Goal: Task Accomplishment & Management: Use online tool/utility

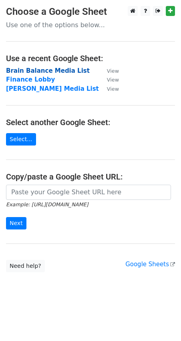
click at [28, 70] on strong "Brain Balance Media List" at bounding box center [48, 70] width 84 height 7
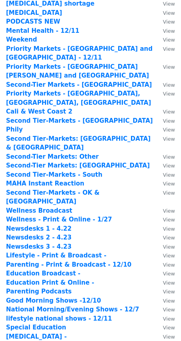
scroll to position [105, 0]
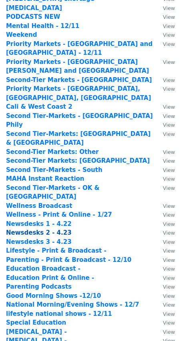
click at [31, 229] on strong "Newsdesks 2 - 4.23" at bounding box center [39, 232] width 66 height 7
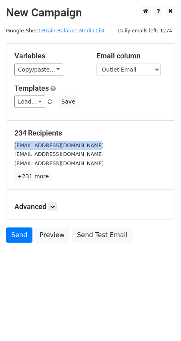
drag, startPoint x: 14, startPoint y: 146, endPoint x: 96, endPoint y: 143, distance: 82.0
click at [96, 143] on div "media@thecomplexstudios.com" at bounding box center [90, 145] width 164 height 9
copy small "media@thecomplexstudios.com"
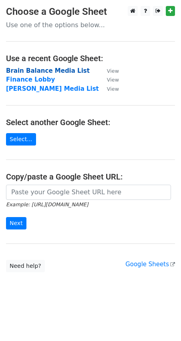
click at [33, 69] on strong "Brain Balance Media List" at bounding box center [48, 70] width 84 height 7
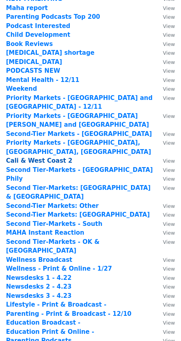
scroll to position [52, 0]
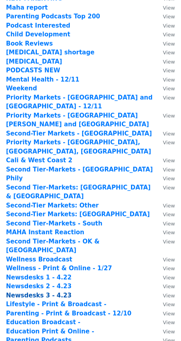
click at [29, 292] on strong "Newsdesks 3 - 4.23" at bounding box center [39, 295] width 66 height 7
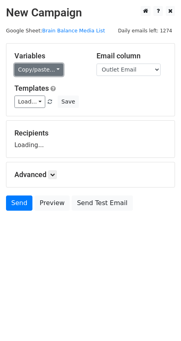
click at [32, 70] on link "Copy/paste..." at bounding box center [38, 70] width 49 height 12
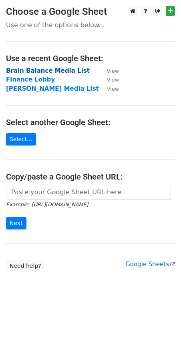
click at [28, 72] on strong "Brain Balance Media List" at bounding box center [48, 70] width 84 height 7
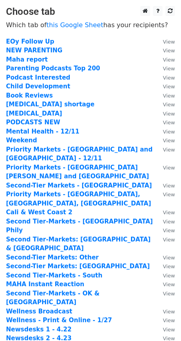
scroll to position [153, 0]
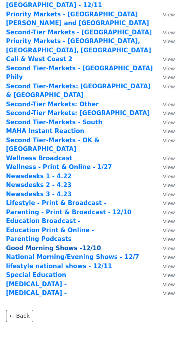
click at [49, 245] on strong "Good Morning Shows -12/10" at bounding box center [53, 248] width 95 height 7
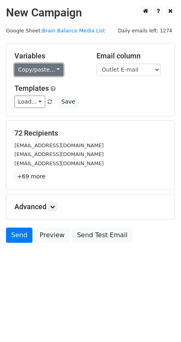
click at [35, 71] on link "Copy/paste..." at bounding box center [38, 70] width 49 height 12
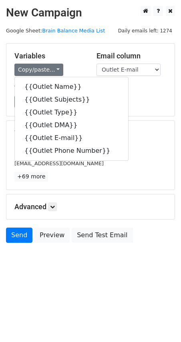
click at [86, 40] on main "New Campaign Daily emails left: 1274 Google Sheet: Brain Balance Media List Var…" at bounding box center [90, 126] width 181 height 241
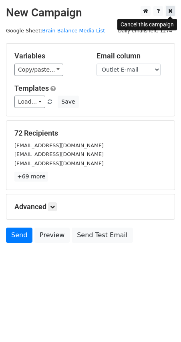
click at [168, 12] on icon at bounding box center [170, 11] width 4 height 6
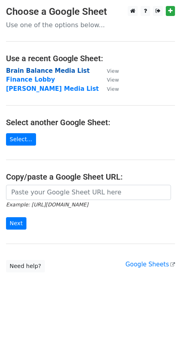
click at [20, 72] on strong "Brain Balance Media List" at bounding box center [48, 70] width 84 height 7
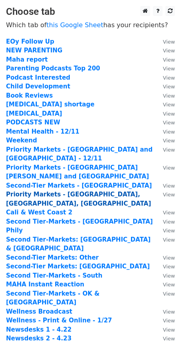
scroll to position [152, 0]
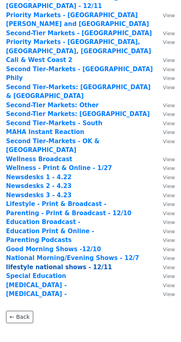
click at [42, 263] on strong "lifestyle national shows - 12/11" at bounding box center [59, 266] width 106 height 7
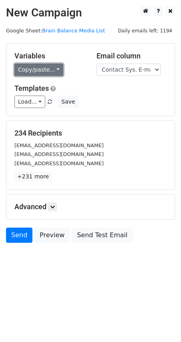
click at [30, 74] on link "Copy/paste..." at bounding box center [38, 70] width 49 height 12
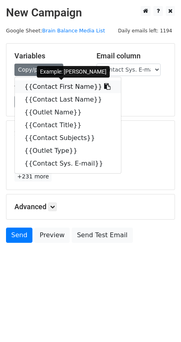
click at [36, 87] on link "{{Contact First Name}}" at bounding box center [68, 86] width 106 height 13
